Goal: Task Accomplishment & Management: Complete application form

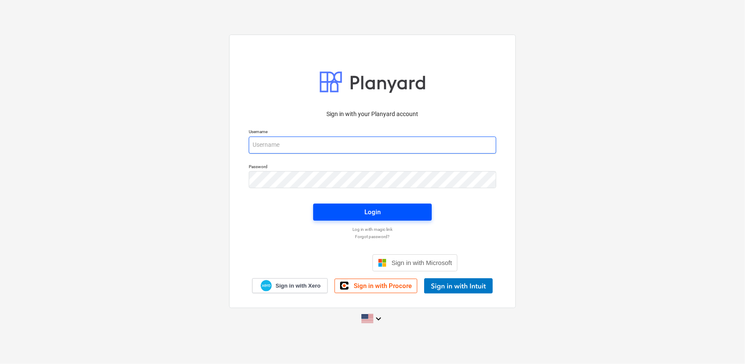
type input "[PERSON_NAME][EMAIL_ADDRESS][DOMAIN_NAME]"
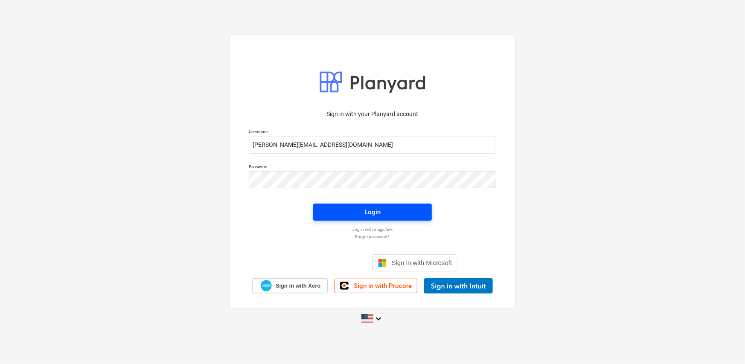
click at [382, 219] on button "Login" at bounding box center [372, 212] width 119 height 17
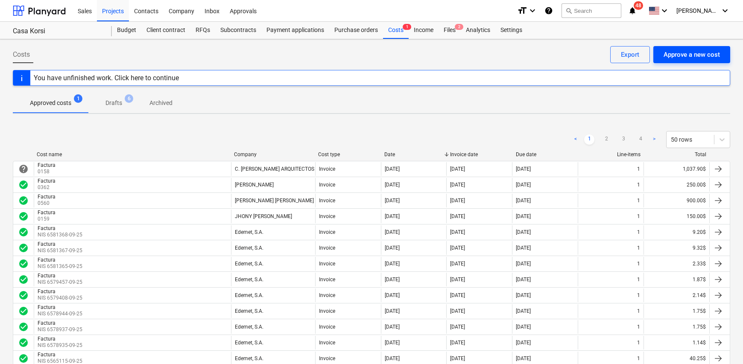
click at [700, 56] on div "Approve a new cost" at bounding box center [692, 54] width 56 height 11
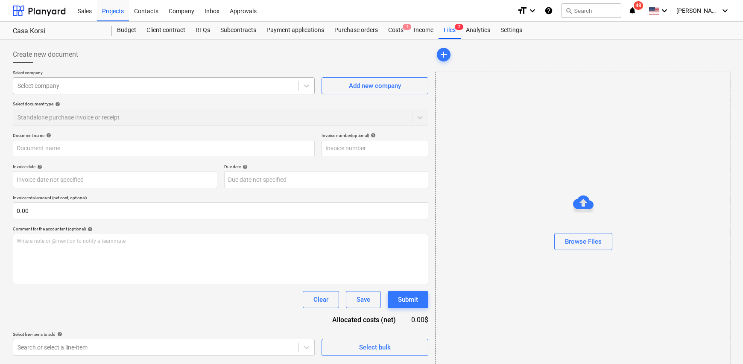
click at [122, 88] on div at bounding box center [156, 86] width 277 height 9
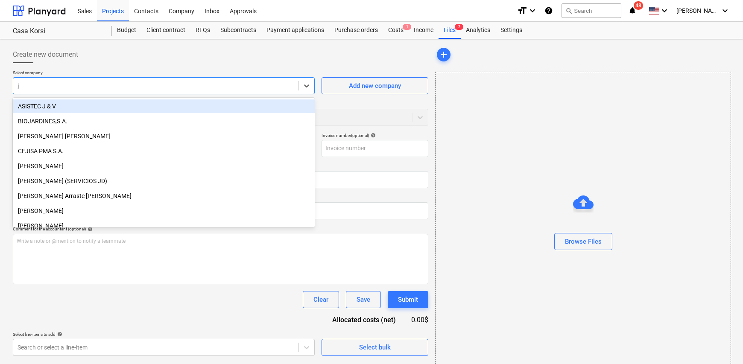
type input "jh"
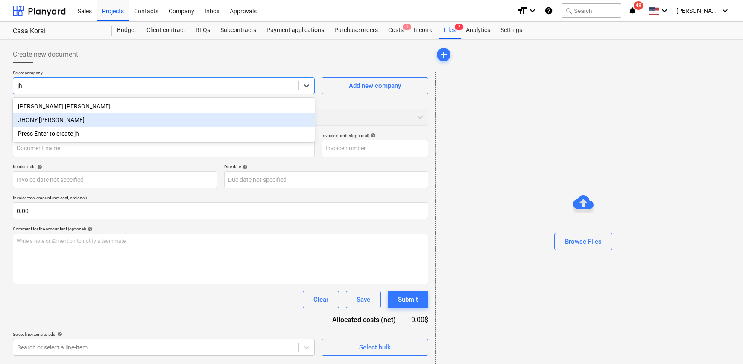
click at [117, 125] on div "JHONY [PERSON_NAME]" at bounding box center [164, 120] width 302 height 14
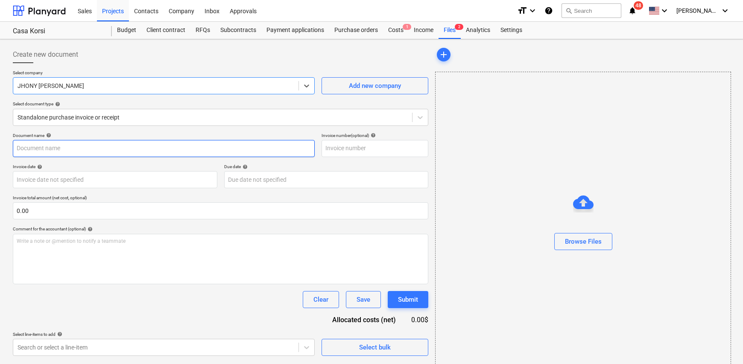
click at [86, 148] on input "text" at bounding box center [164, 148] width 302 height 17
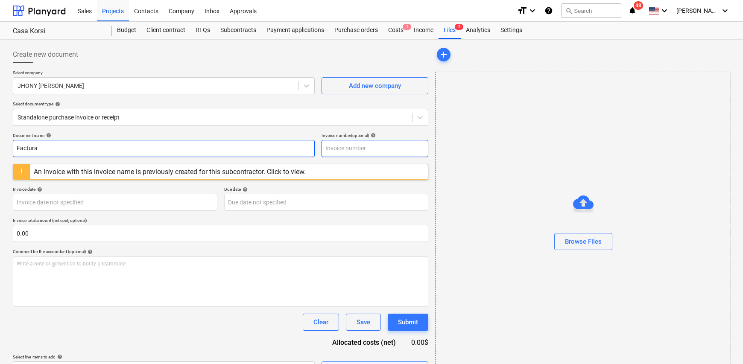
type input "Factura"
click at [344, 144] on input "text" at bounding box center [375, 148] width 107 height 17
type input "0168"
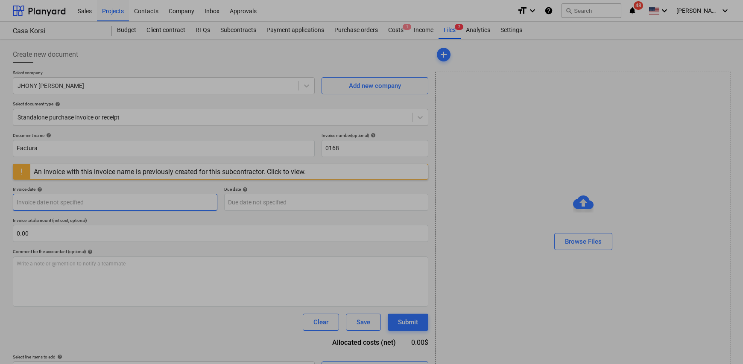
click at [57, 199] on body "Sales Projects Contacts Company Inbox Approvals format_size keyboard_arrow_down…" at bounding box center [371, 182] width 743 height 364
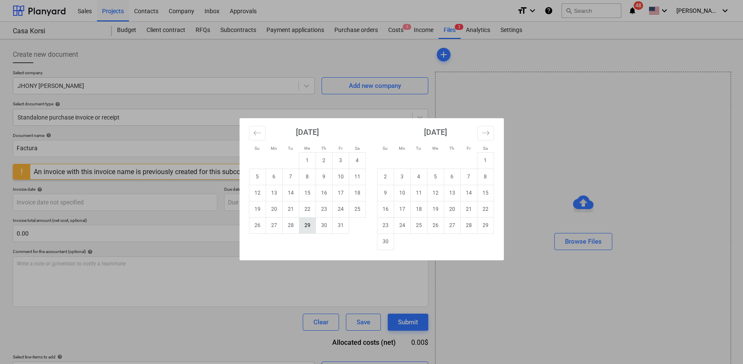
click at [307, 225] on td "29" at bounding box center [307, 225] width 17 height 16
type input "[DATE]"
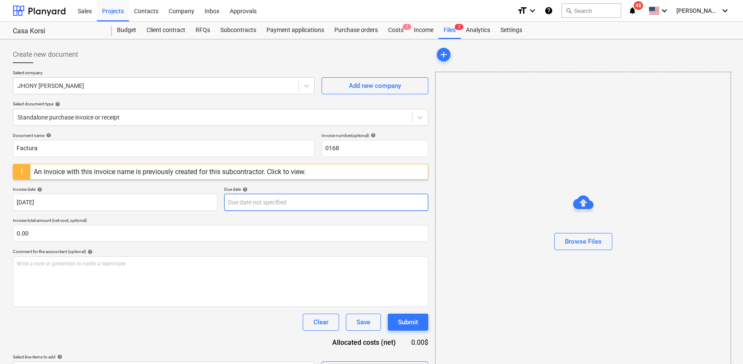
click at [257, 208] on body "Sales Projects Contacts Company Inbox Approvals format_size keyboard_arrow_down…" at bounding box center [371, 182] width 743 height 364
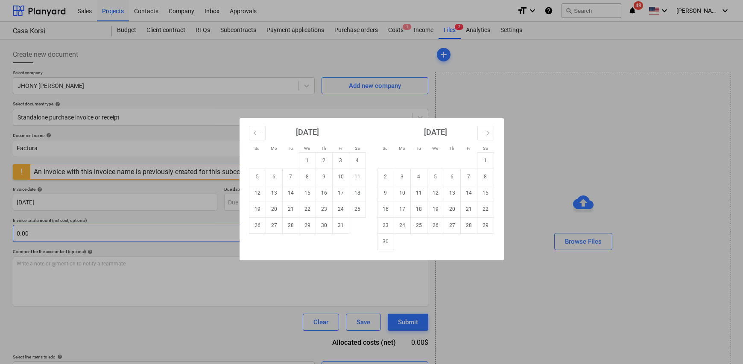
drag, startPoint x: 339, startPoint y: 226, endPoint x: 299, endPoint y: 227, distance: 40.1
click at [339, 226] on td "31" at bounding box center [340, 225] width 17 height 16
type input "[DATE]"
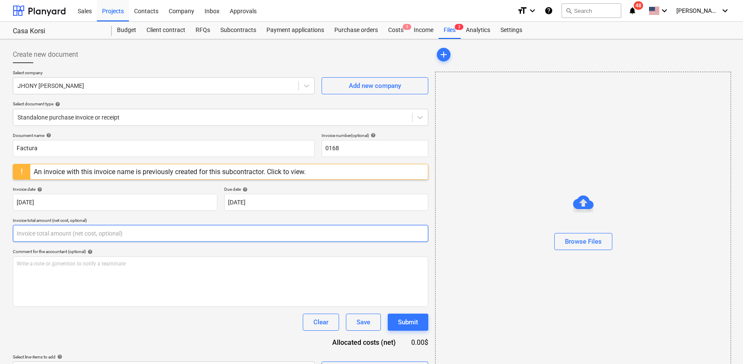
click at [79, 227] on input "text" at bounding box center [220, 233] width 415 height 17
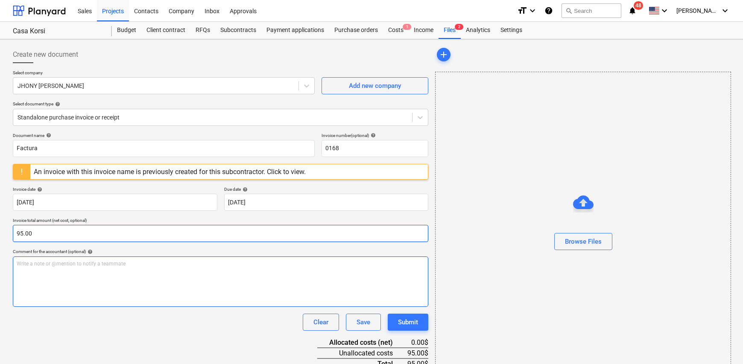
type input "95.00"
click at [63, 282] on div "Write a note or @mention to notify a teammate [PERSON_NAME]" at bounding box center [220, 282] width 415 height 50
click at [50, 266] on span "Cable eléctrico de 2 fases para la instalación de aire del apartamento 203" at bounding box center [102, 264] width 170 height 6
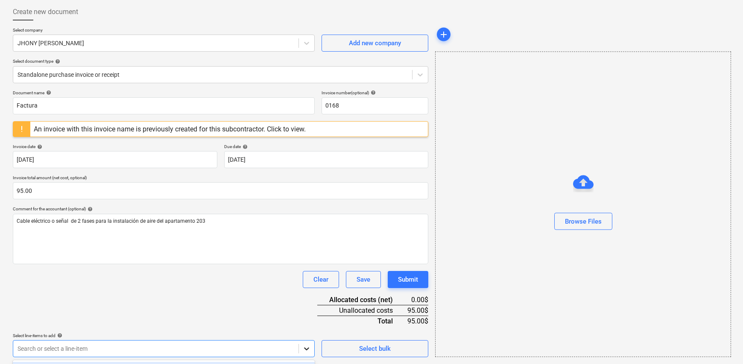
click at [310, 322] on body "Sales Projects Contacts Company Inbox Approvals format_size keyboard_arrow_down…" at bounding box center [371, 139] width 743 height 364
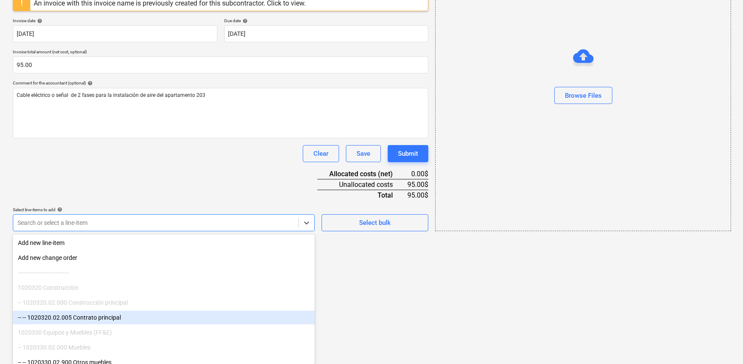
scroll to position [171, 0]
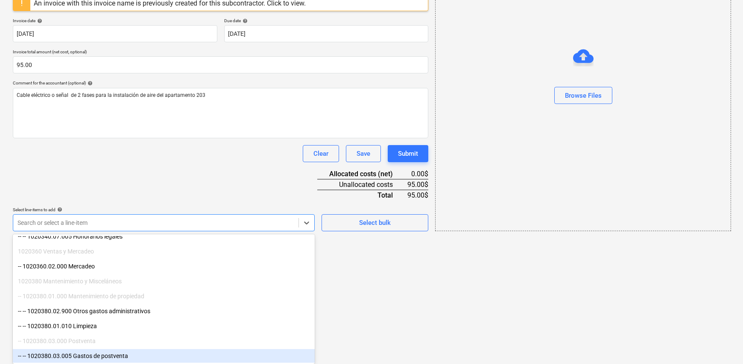
click at [122, 354] on div "-- -- 1020380.03.005 Gastos de postventa" at bounding box center [164, 356] width 302 height 14
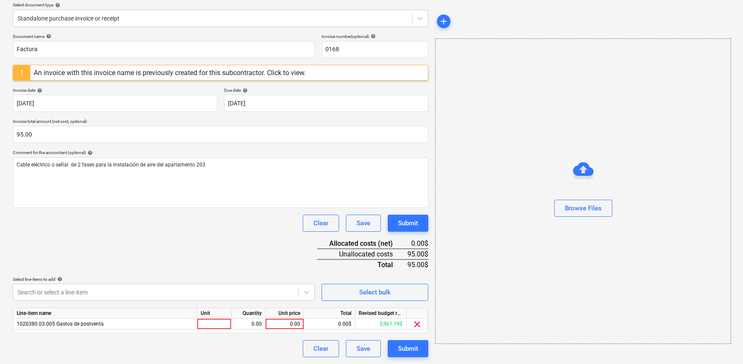
click at [346, 265] on html "Sales Projects Contacts Company Inbox Approvals format_size keyboard_arrow_down…" at bounding box center [371, 83] width 743 height 364
click at [217, 319] on div at bounding box center [214, 324] width 34 height 11
type input "1"
click at [243, 323] on div "0.00" at bounding box center [248, 324] width 27 height 11
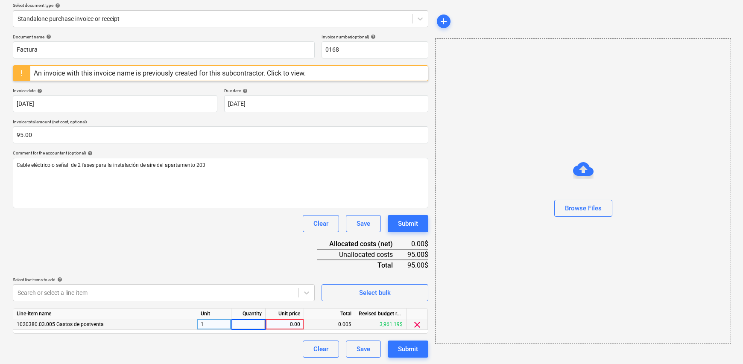
type input "1"
click at [278, 324] on div "0.00" at bounding box center [284, 324] width 31 height 11
type input "95.00"
click at [186, 245] on div "Document name help Factura Invoice number (optional) help 0168 An invoice with …" at bounding box center [220, 196] width 415 height 324
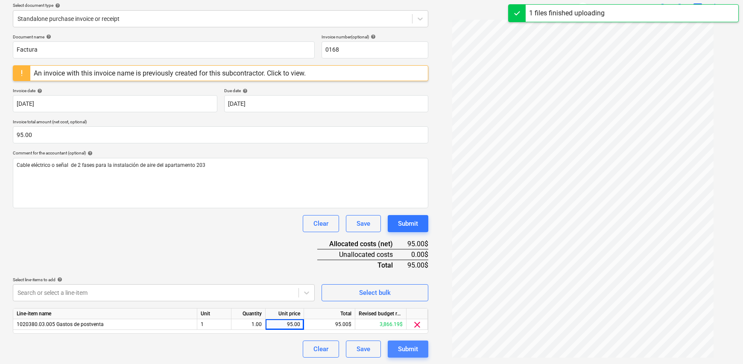
click at [407, 348] on div "Submit" at bounding box center [408, 349] width 20 height 11
